Goal: Task Accomplishment & Management: Use online tool/utility

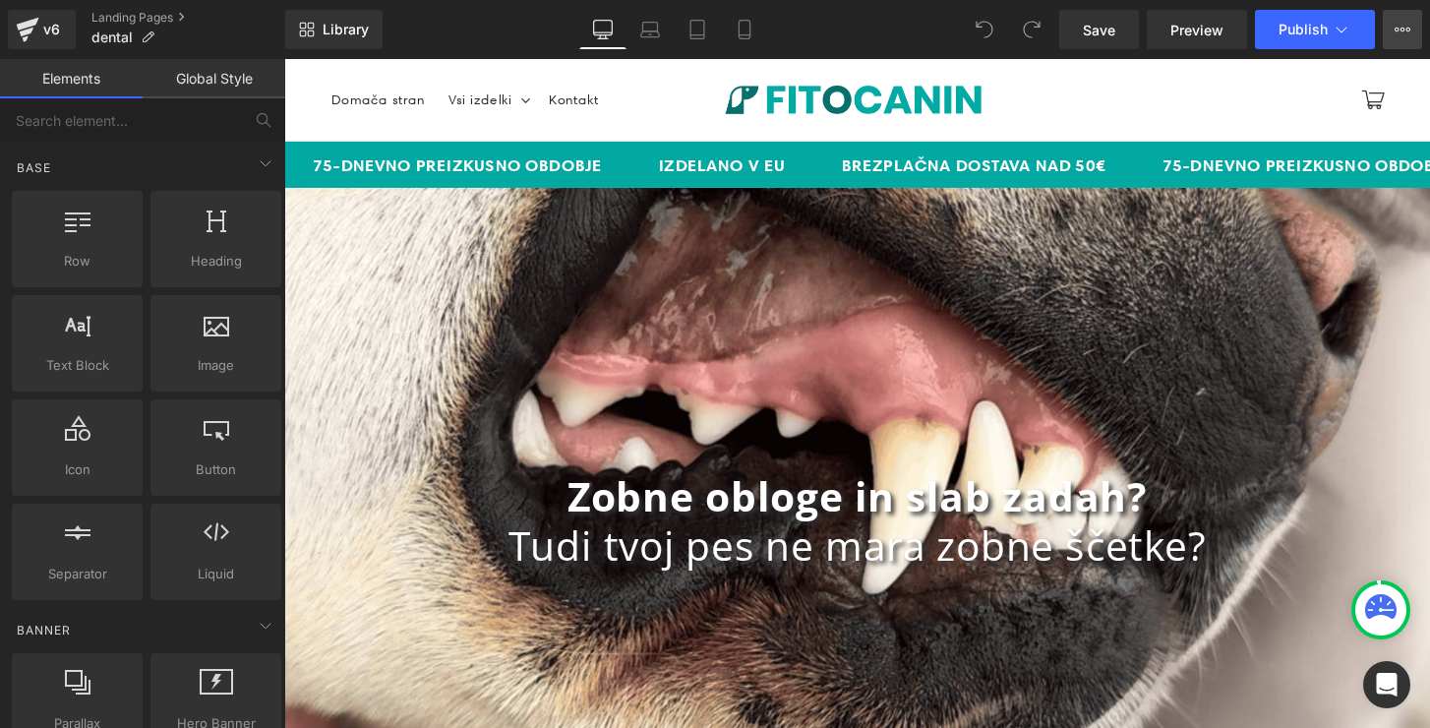
click at [1405, 37] on button "View Live Page View with current Template Save Template to Library Schedule Pub…" at bounding box center [1401, 29] width 39 height 39
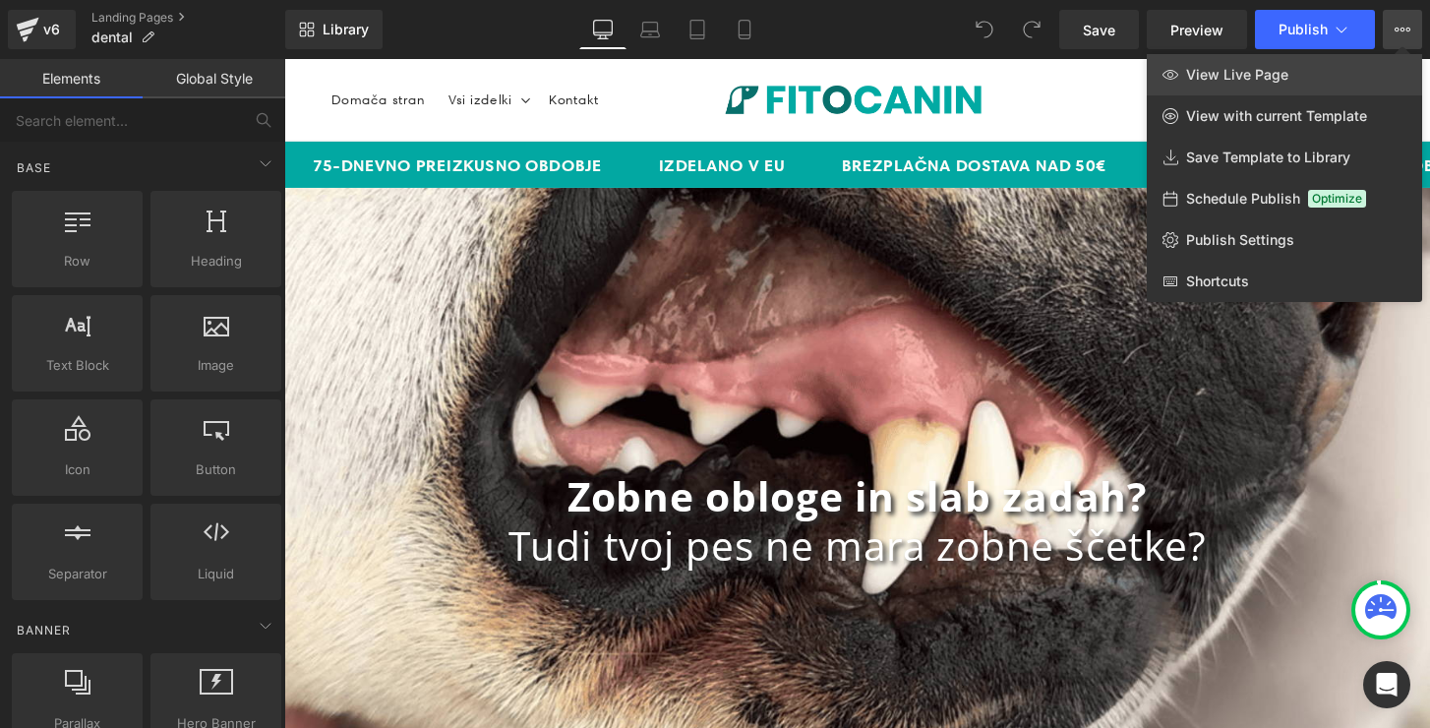
click at [1209, 83] on span "View Live Page" at bounding box center [1237, 75] width 102 height 18
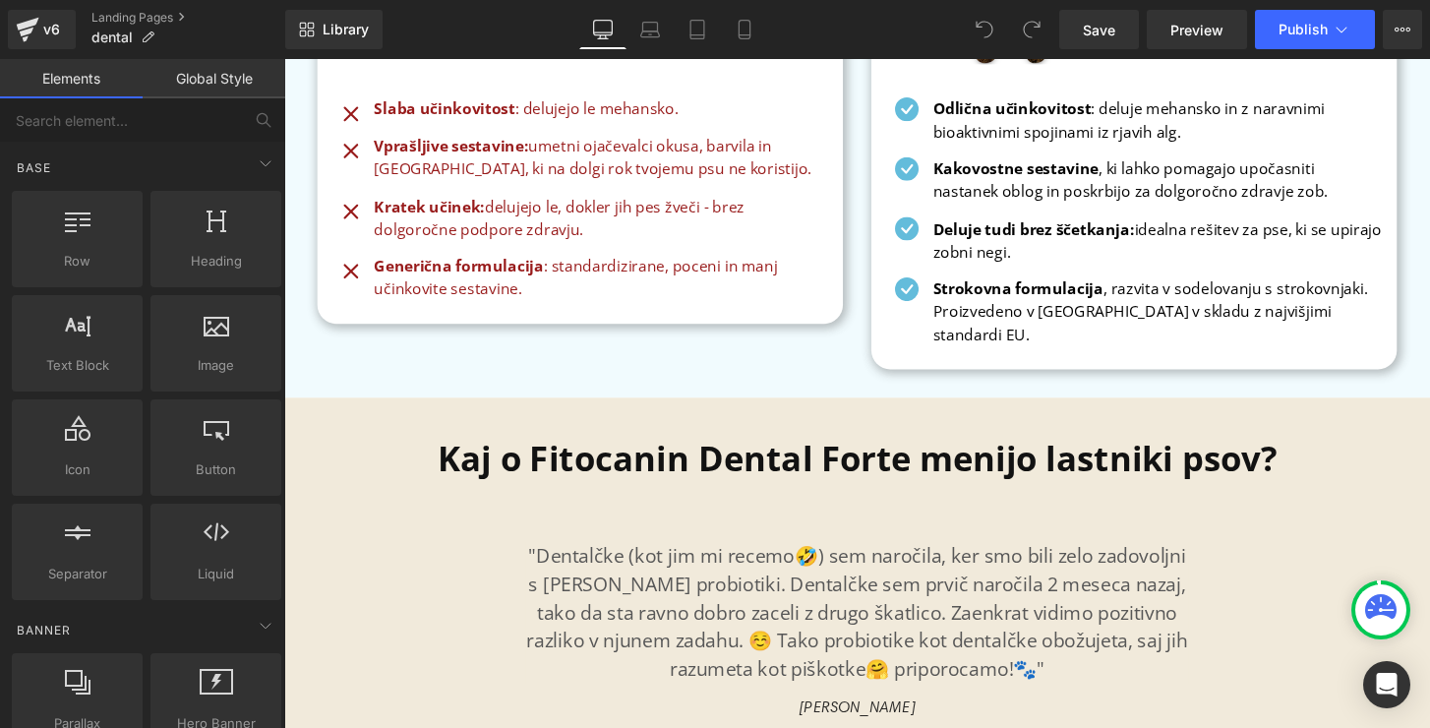
scroll to position [8384, 0]
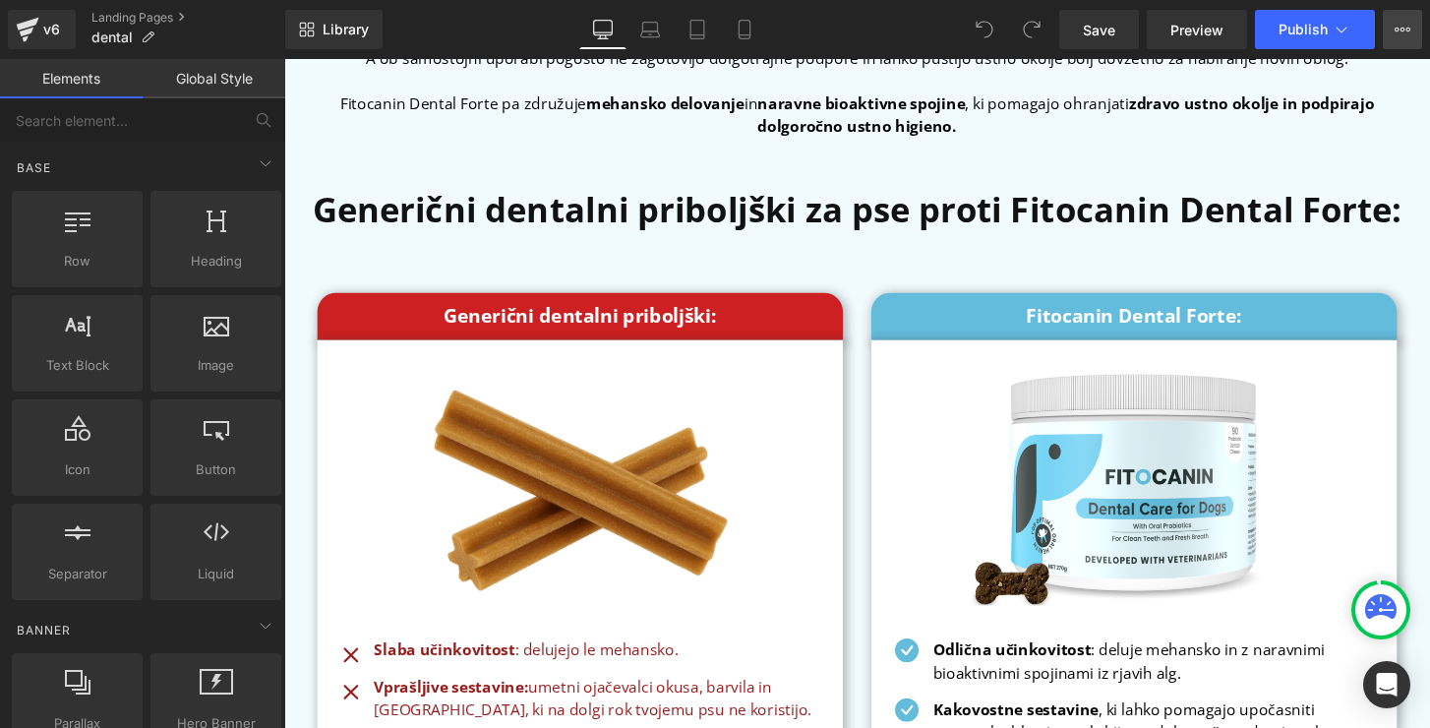
click at [1399, 29] on icon at bounding box center [1402, 30] width 16 height 16
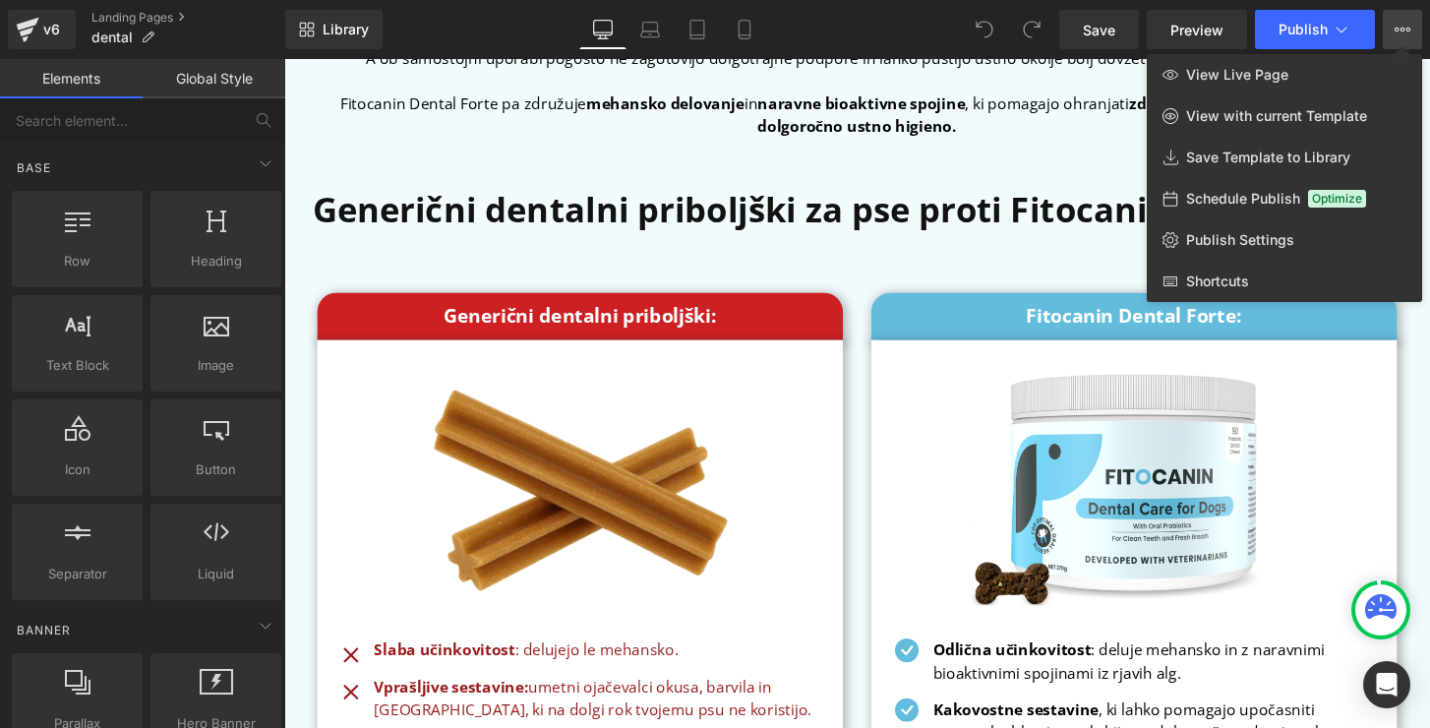
click at [1072, 256] on div at bounding box center [856, 393] width 1145 height 669
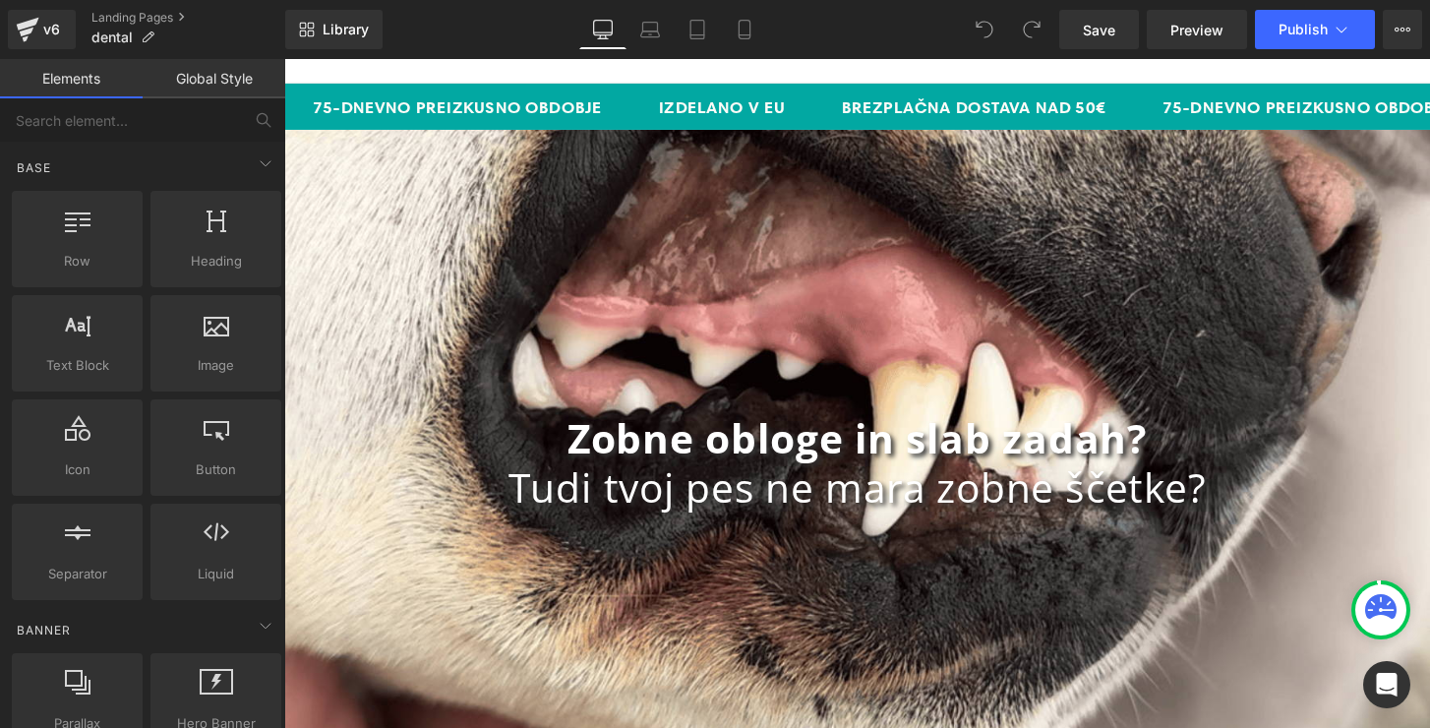
scroll to position [59, 0]
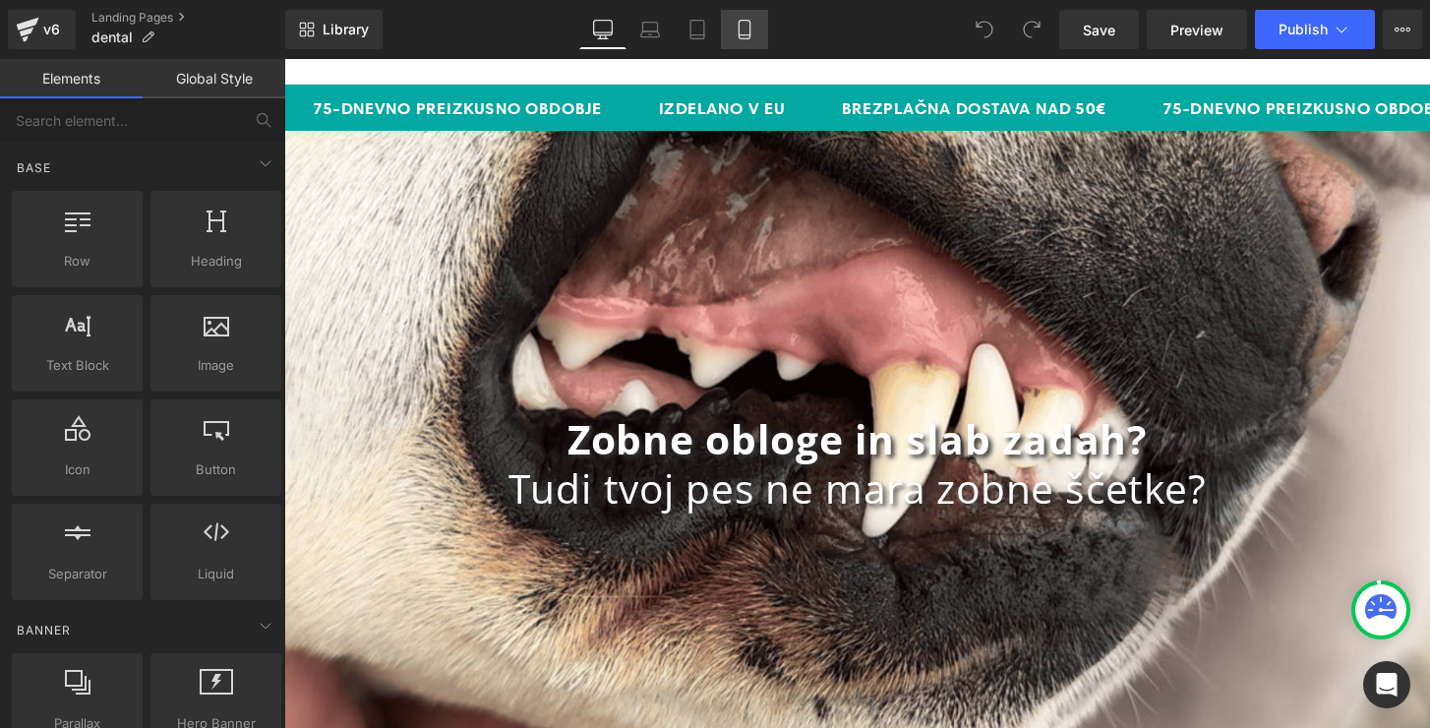
click at [738, 41] on link "Mobile" at bounding box center [744, 29] width 47 height 39
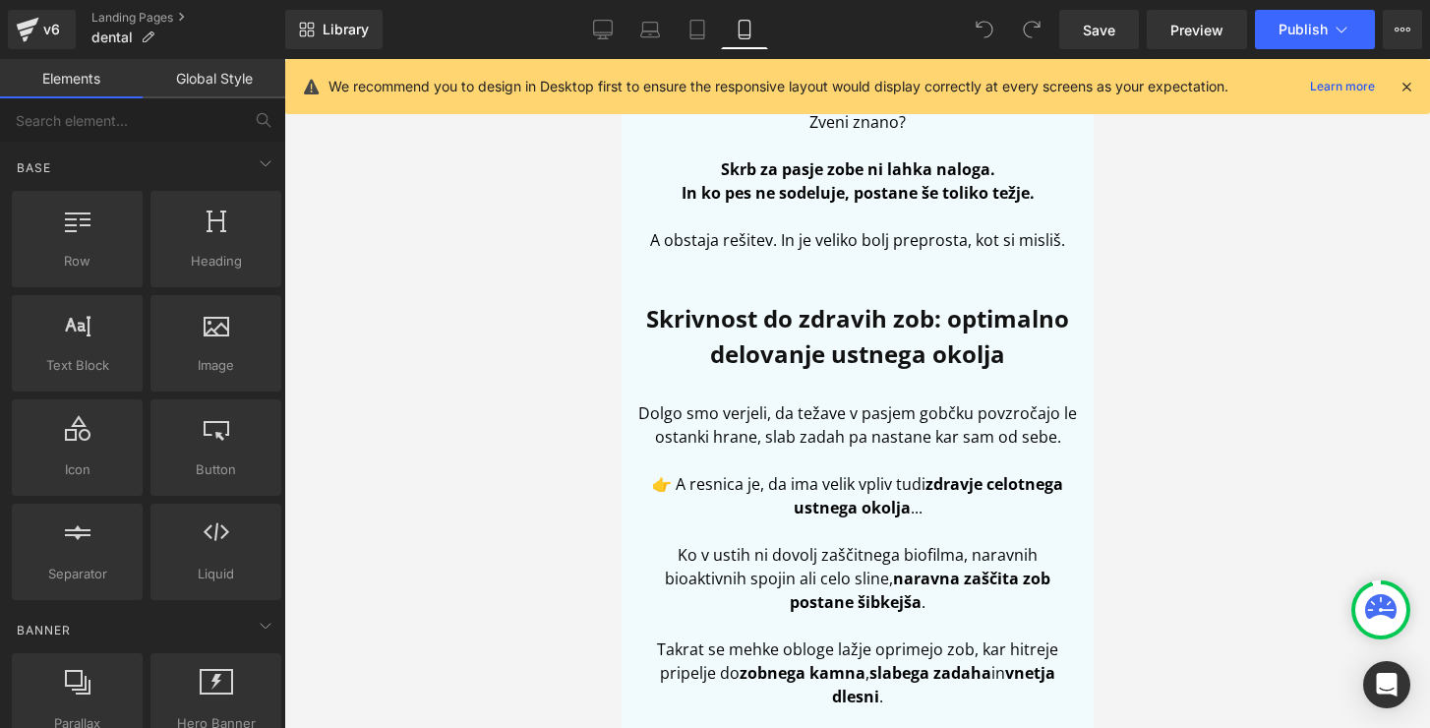
scroll to position [1032, 0]
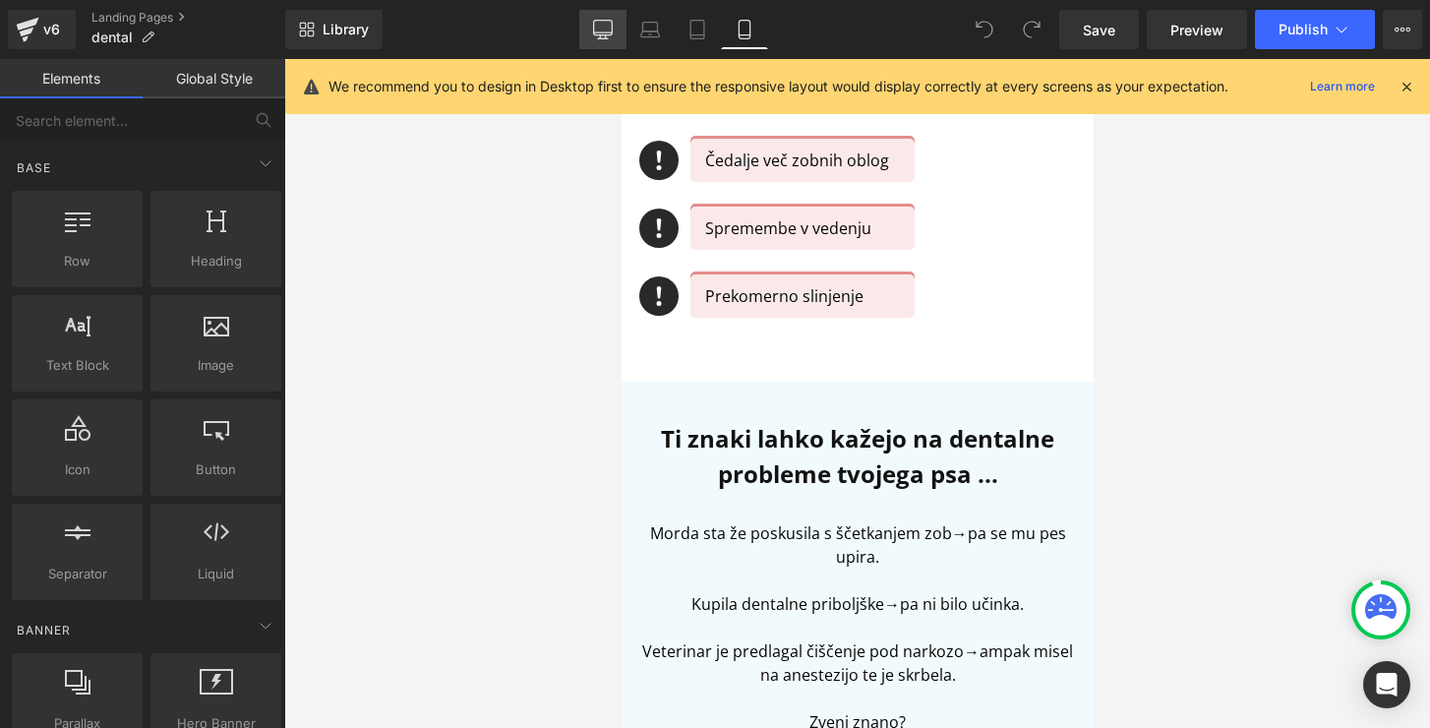
click at [604, 27] on icon at bounding box center [603, 30] width 20 height 20
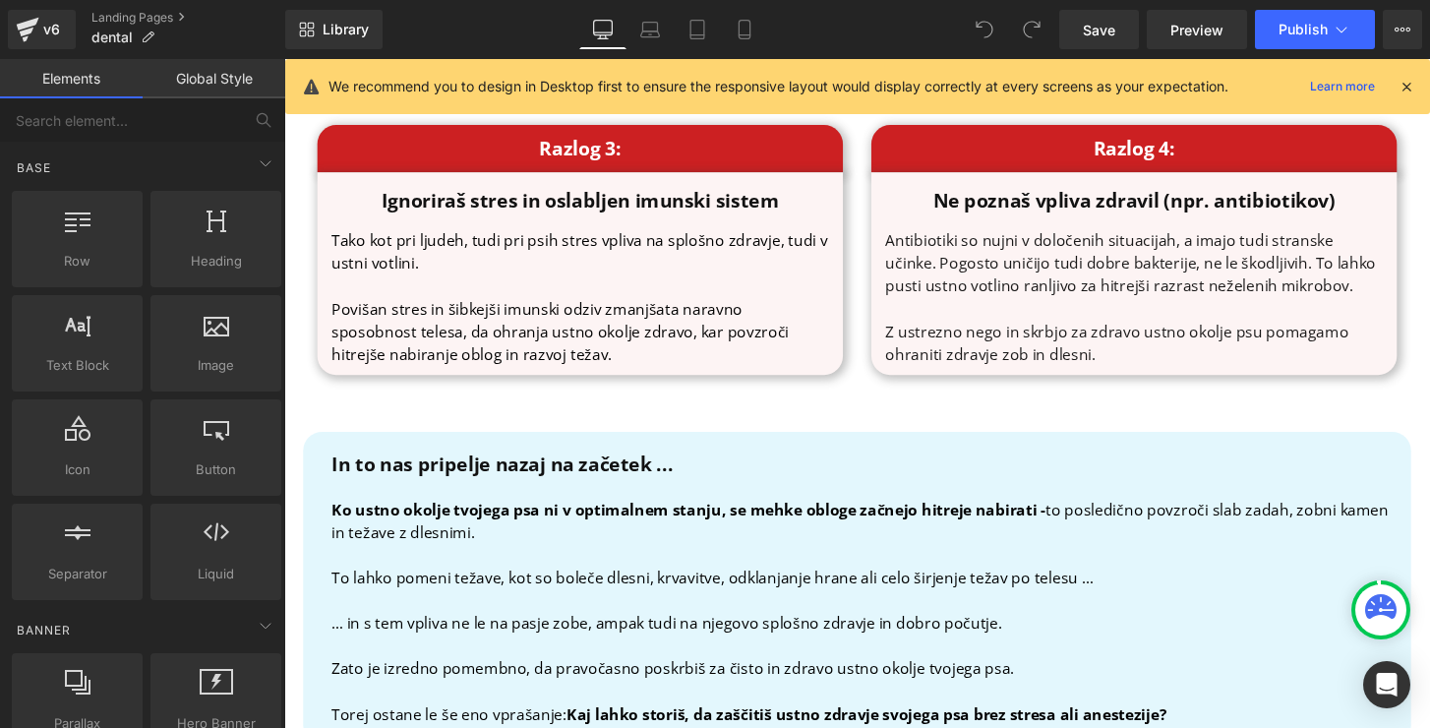
scroll to position [4294, 0]
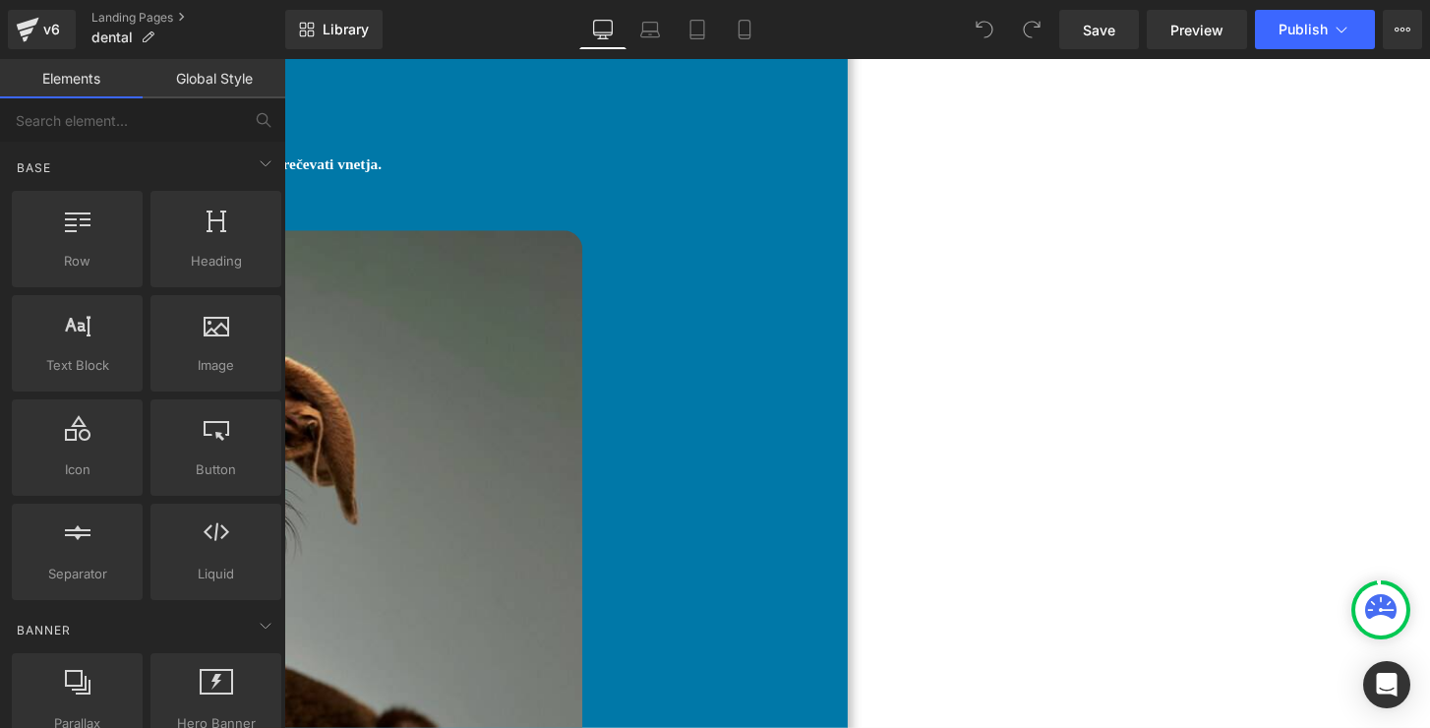
scroll to position [6998, 0]
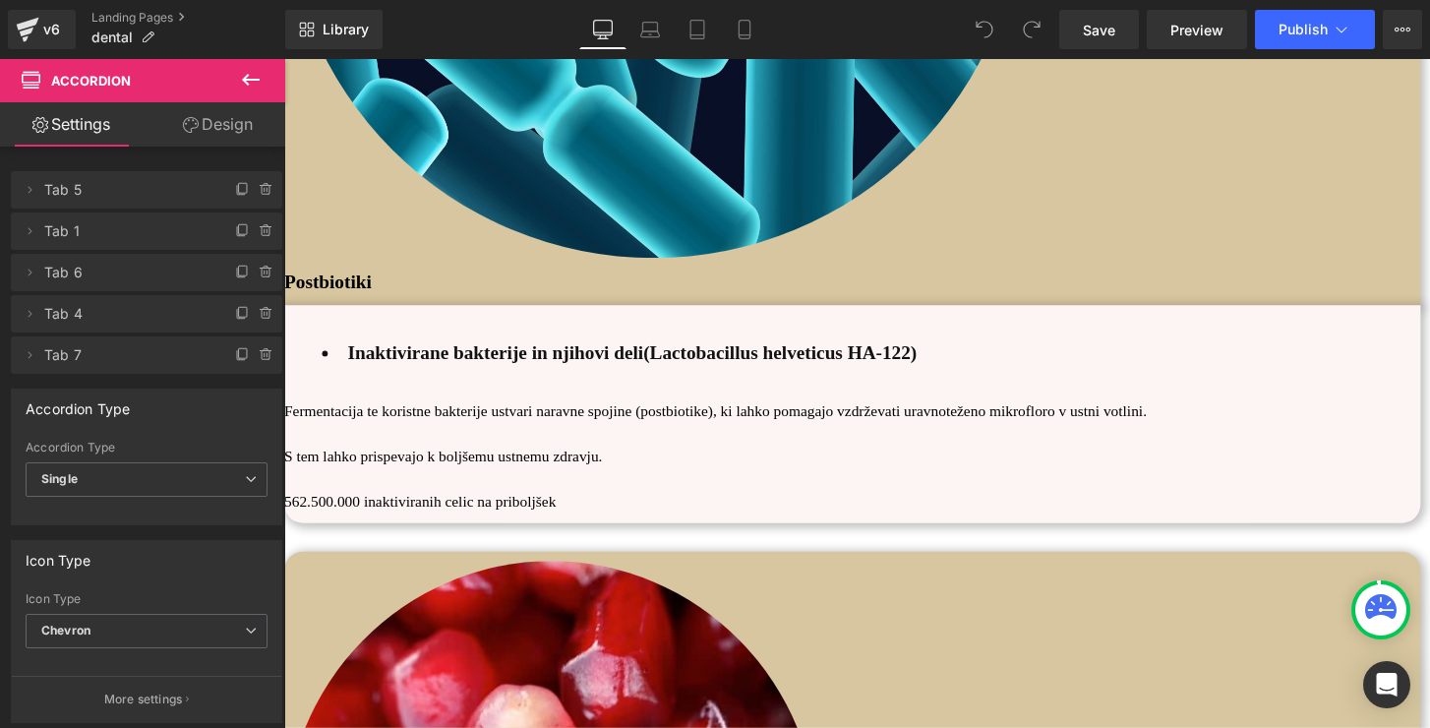
scroll to position [15352, 0]
